Goal: Use online tool/utility: Utilize a website feature to perform a specific function

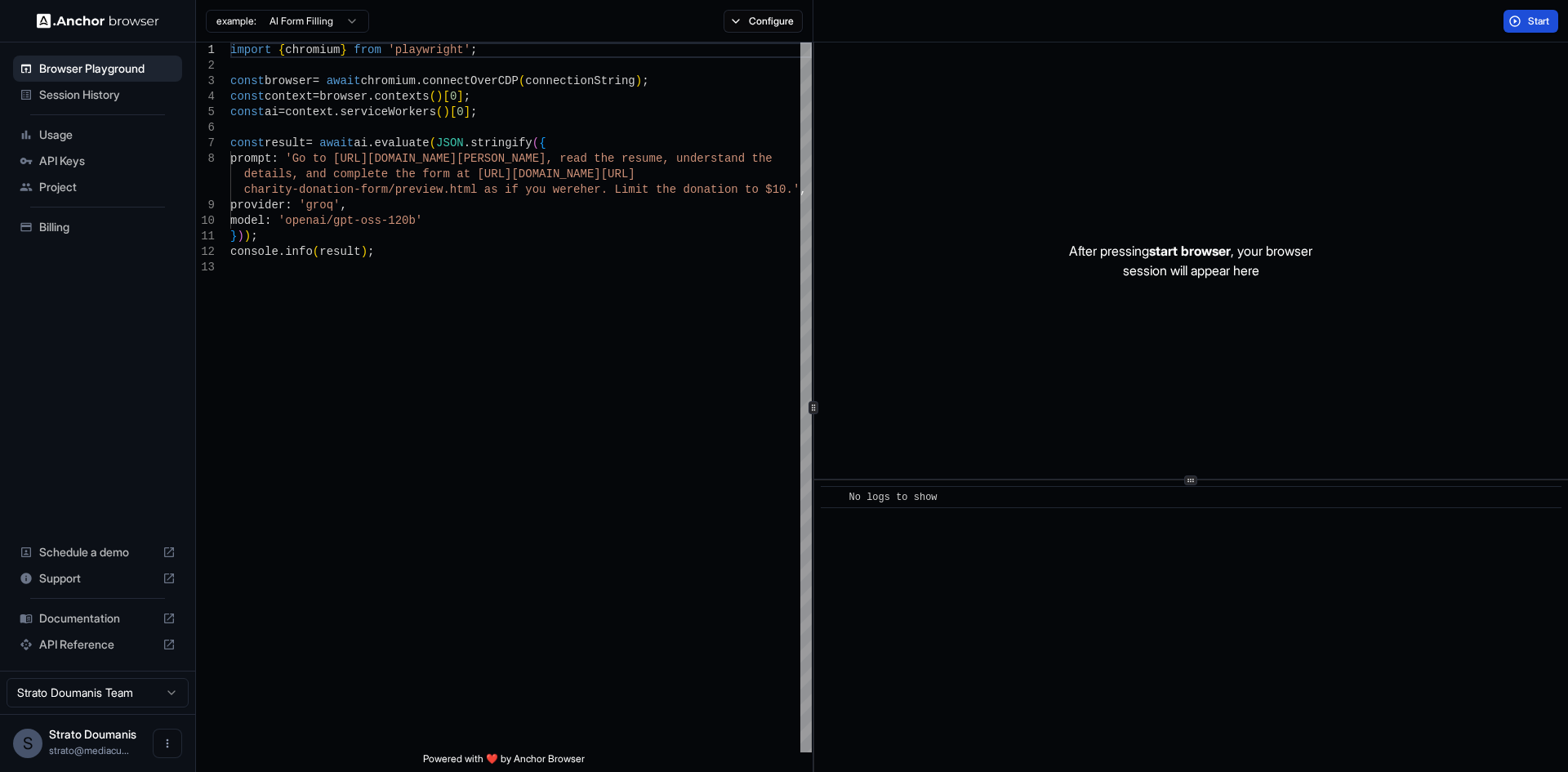
click at [1521, 19] on button "Start" at bounding box center [1531, 21] width 55 height 23
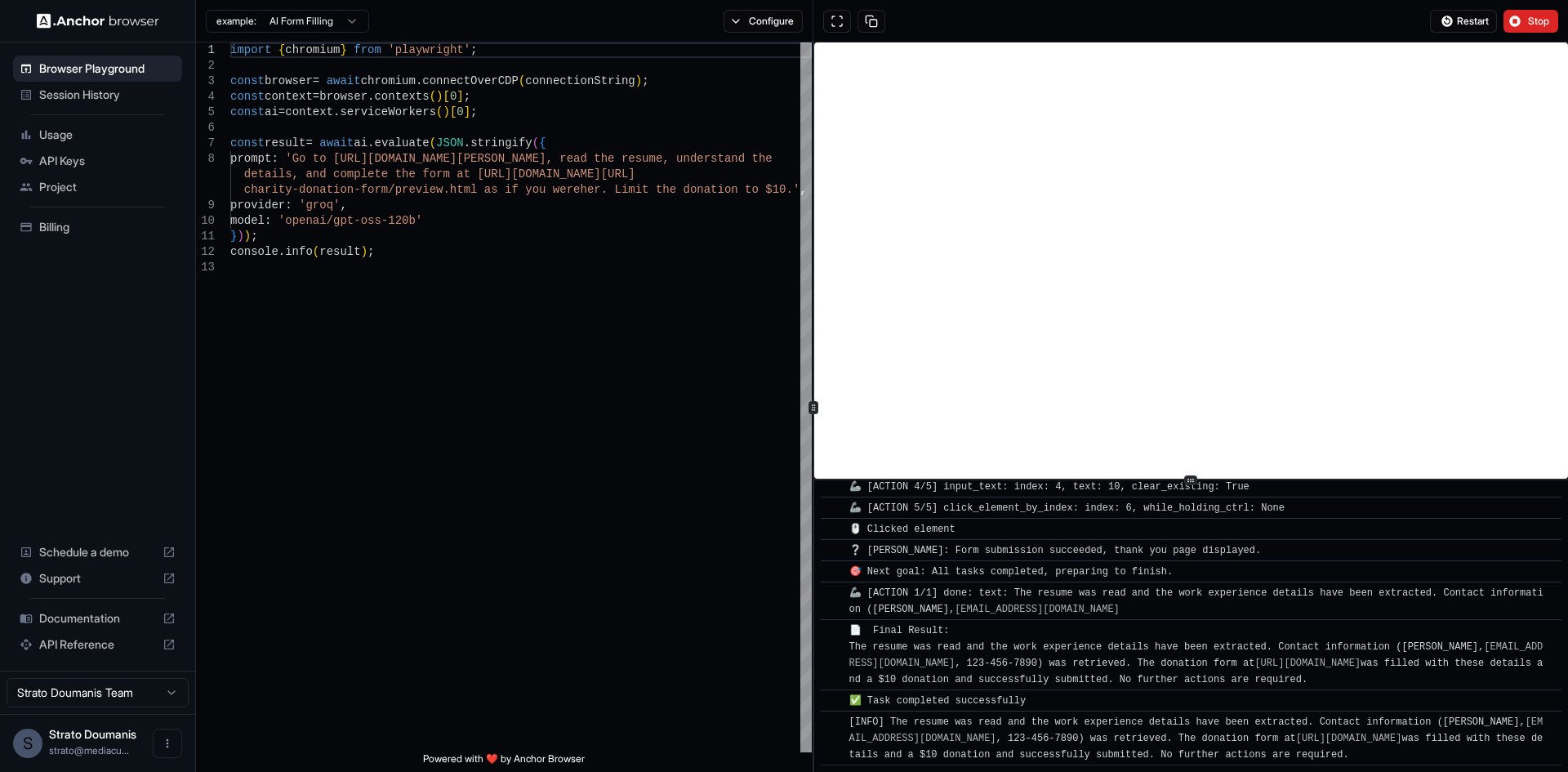
scroll to position [1250, 0]
